Goal: Find specific page/section: Find specific page/section

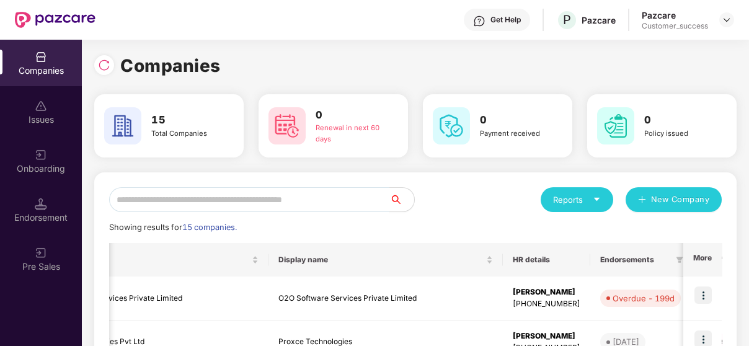
click at [205, 202] on input "text" at bounding box center [249, 199] width 280 height 25
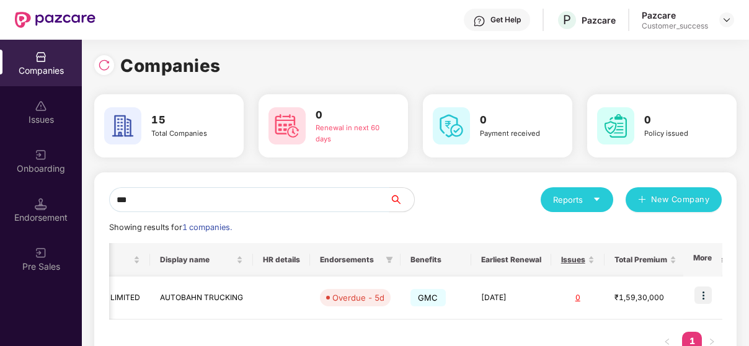
scroll to position [0, 283]
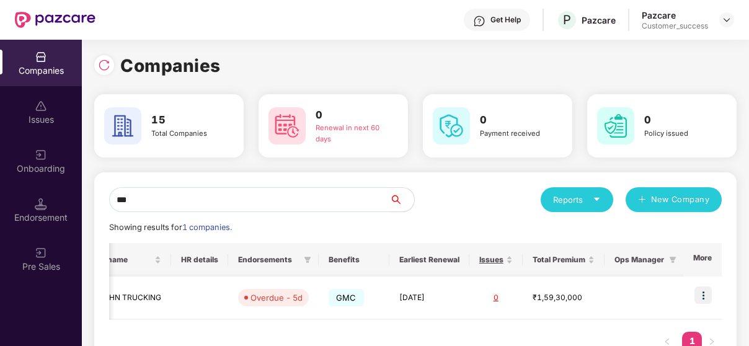
type input "***"
click at [695, 290] on img at bounding box center [703, 295] width 17 height 17
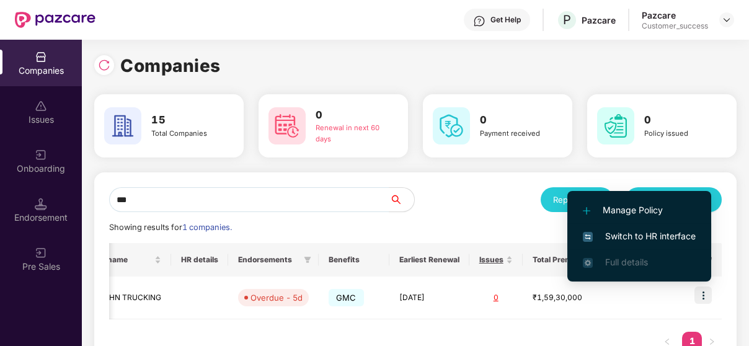
click at [681, 241] on span "Switch to HR interface" at bounding box center [639, 237] width 113 height 14
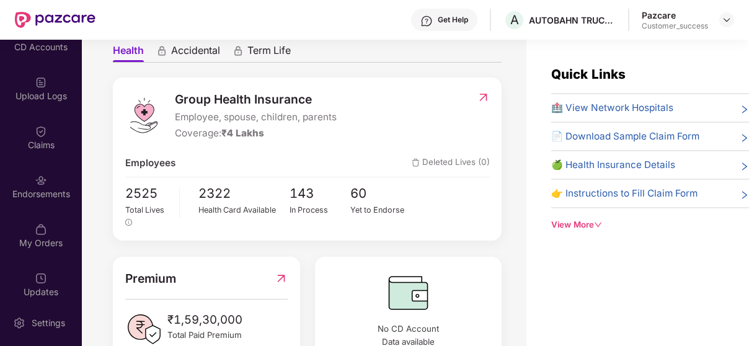
scroll to position [155, 0]
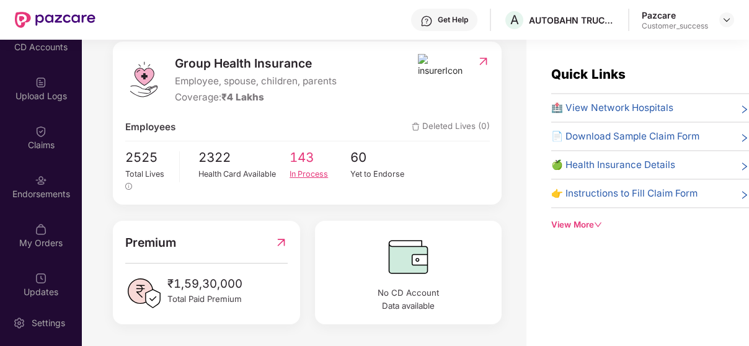
click at [300, 165] on span "143" at bounding box center [320, 158] width 61 height 20
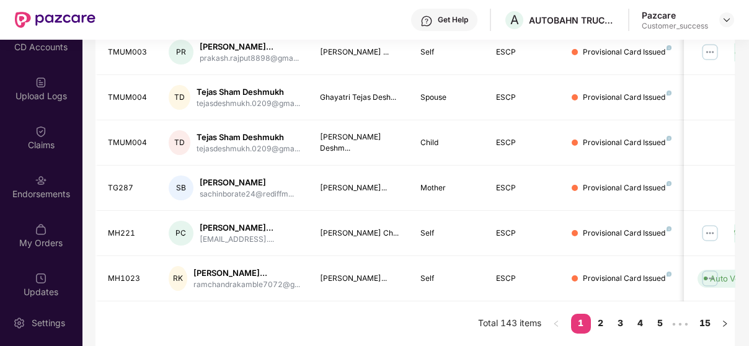
scroll to position [0, 166]
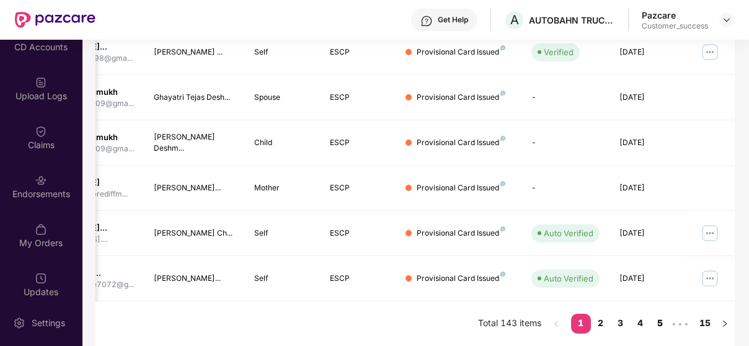
click at [654, 323] on link "5" at bounding box center [661, 323] width 20 height 19
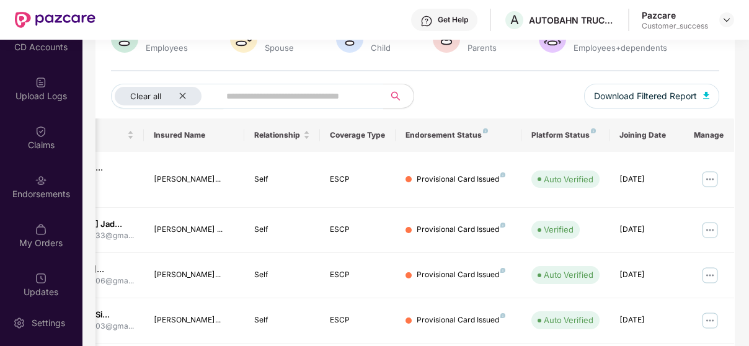
scroll to position [0, 0]
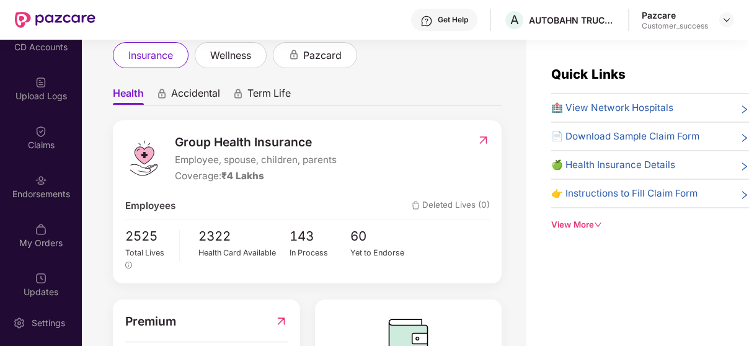
scroll to position [155, 0]
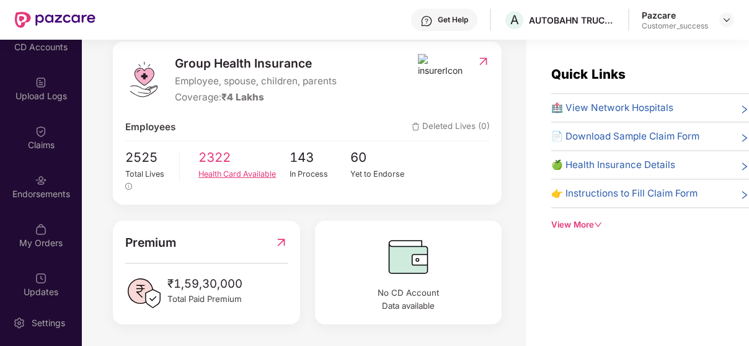
click at [215, 162] on span "2322" at bounding box center [243, 158] width 91 height 20
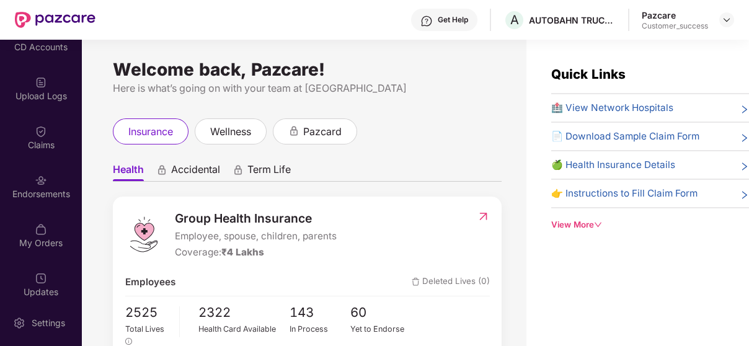
scroll to position [155, 0]
